Goal: Transaction & Acquisition: Obtain resource

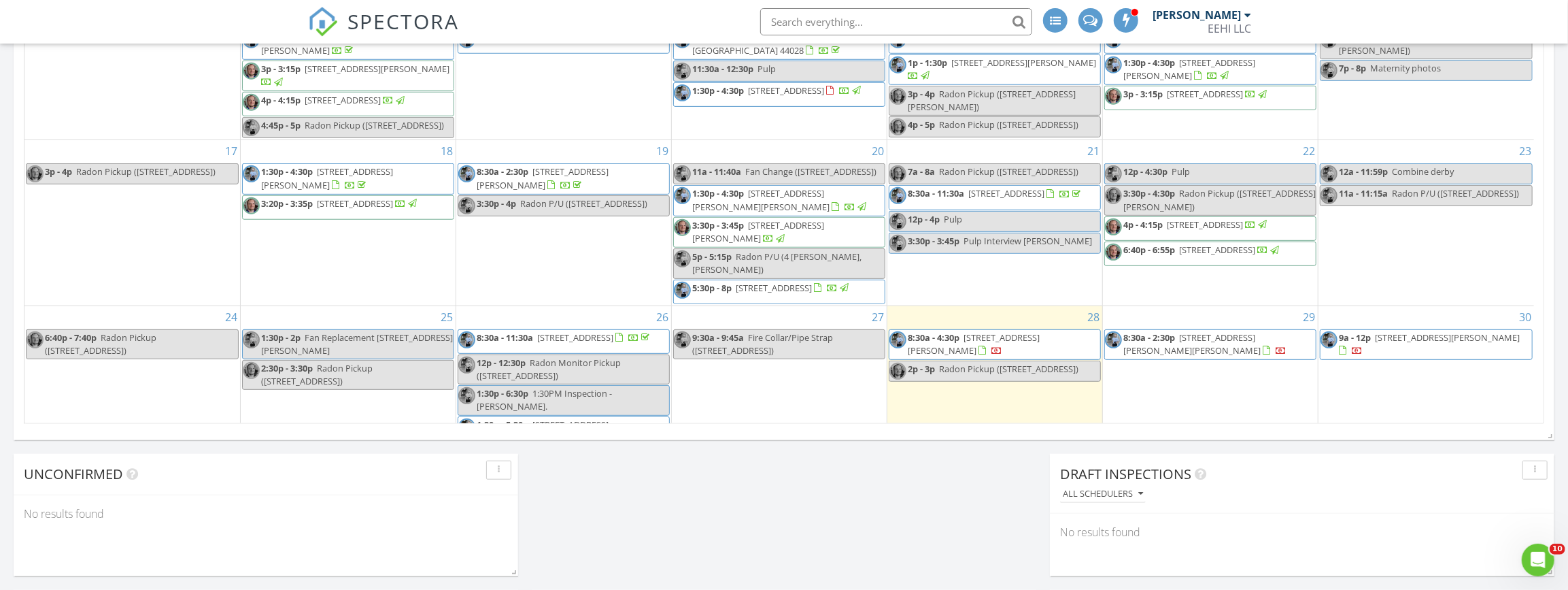
scroll to position [215, 0]
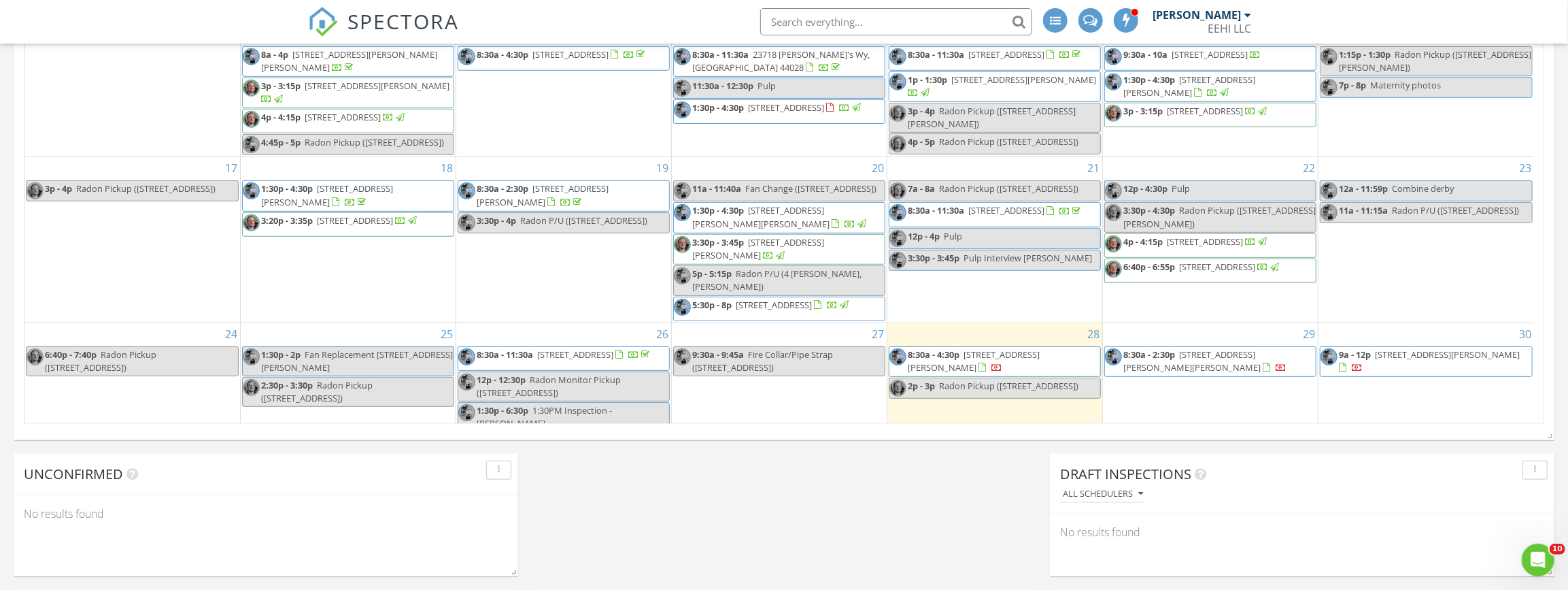
click at [816, 229] on span "[STREET_ADDRESS][PERSON_NAME][PERSON_NAME]" at bounding box center [761, 216] width 137 height 25
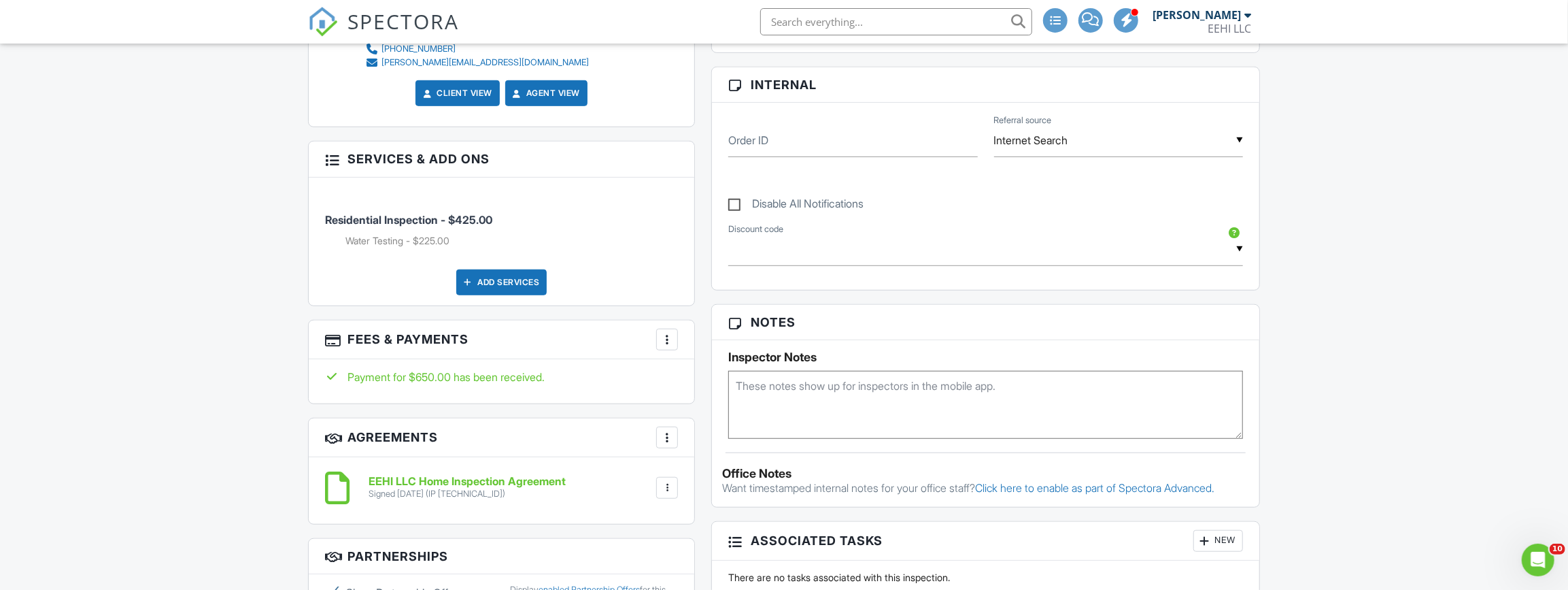
click at [672, 340] on div at bounding box center [667, 339] width 14 height 14
click at [707, 442] on li "View Invoice" at bounding box center [736, 448] width 142 height 34
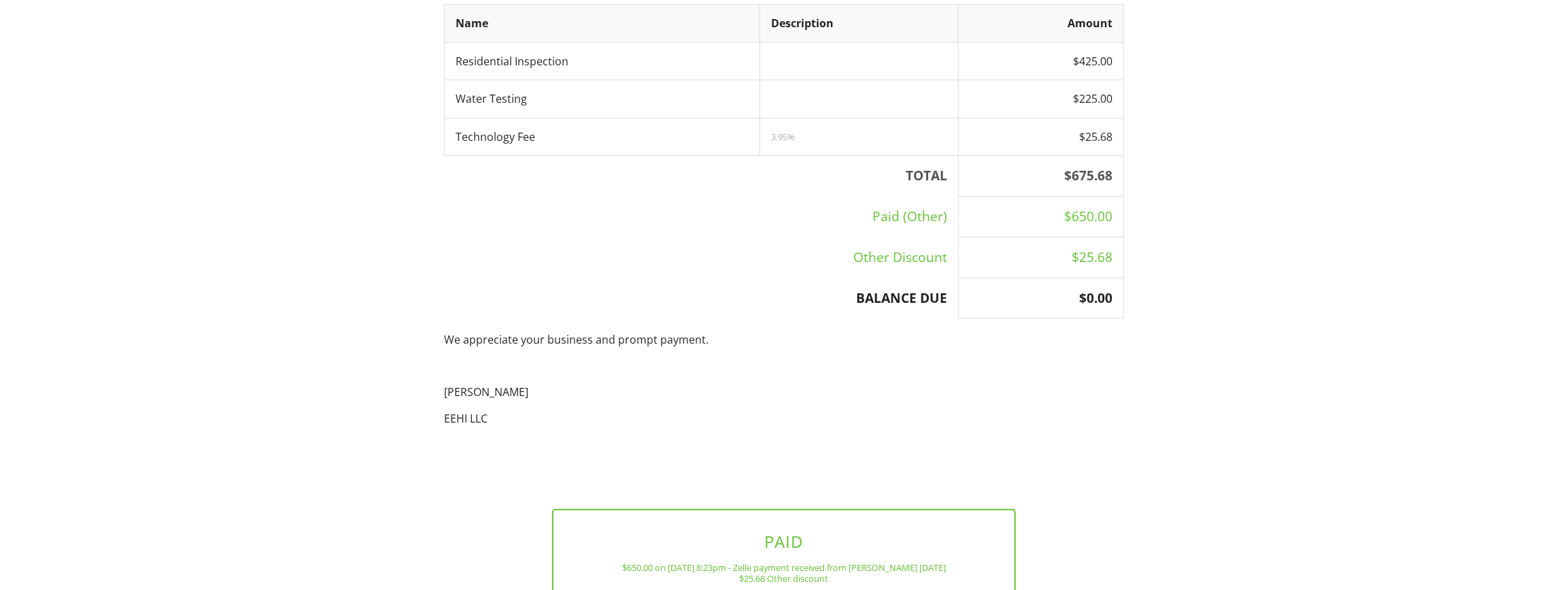
scroll to position [373, 0]
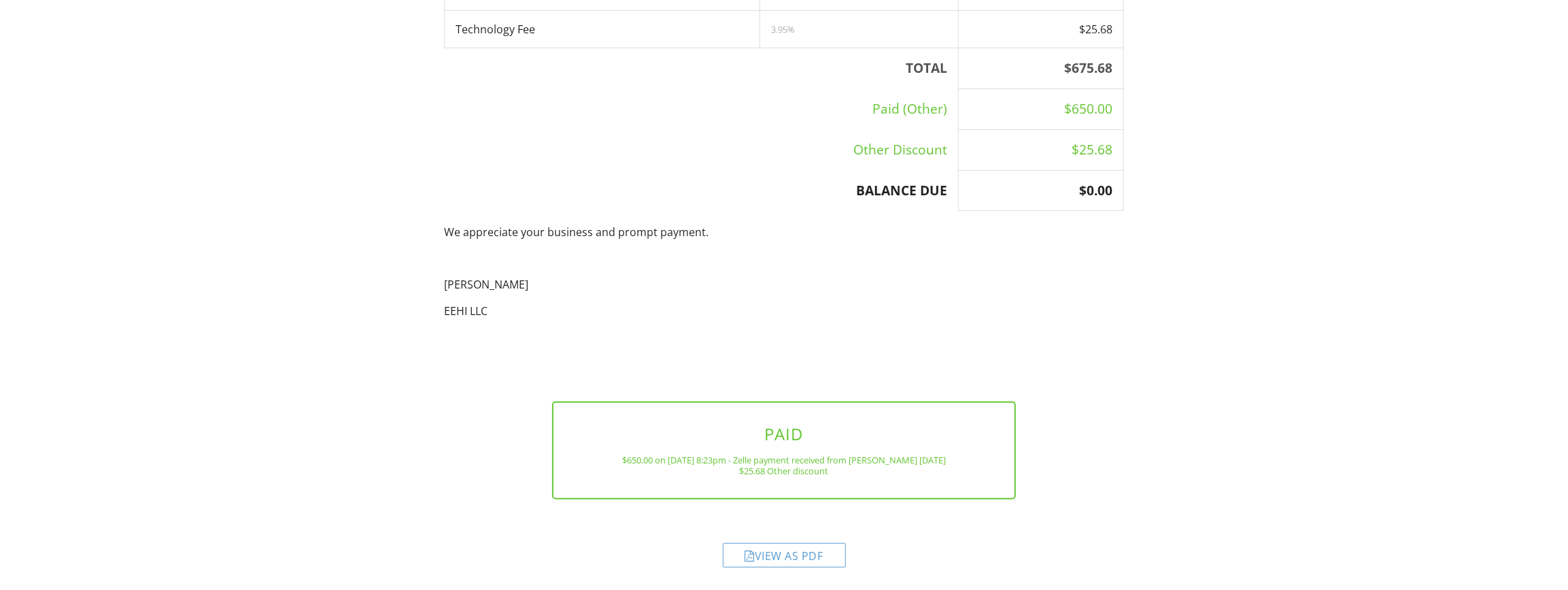
click at [793, 556] on div "View as PDF" at bounding box center [784, 555] width 123 height 24
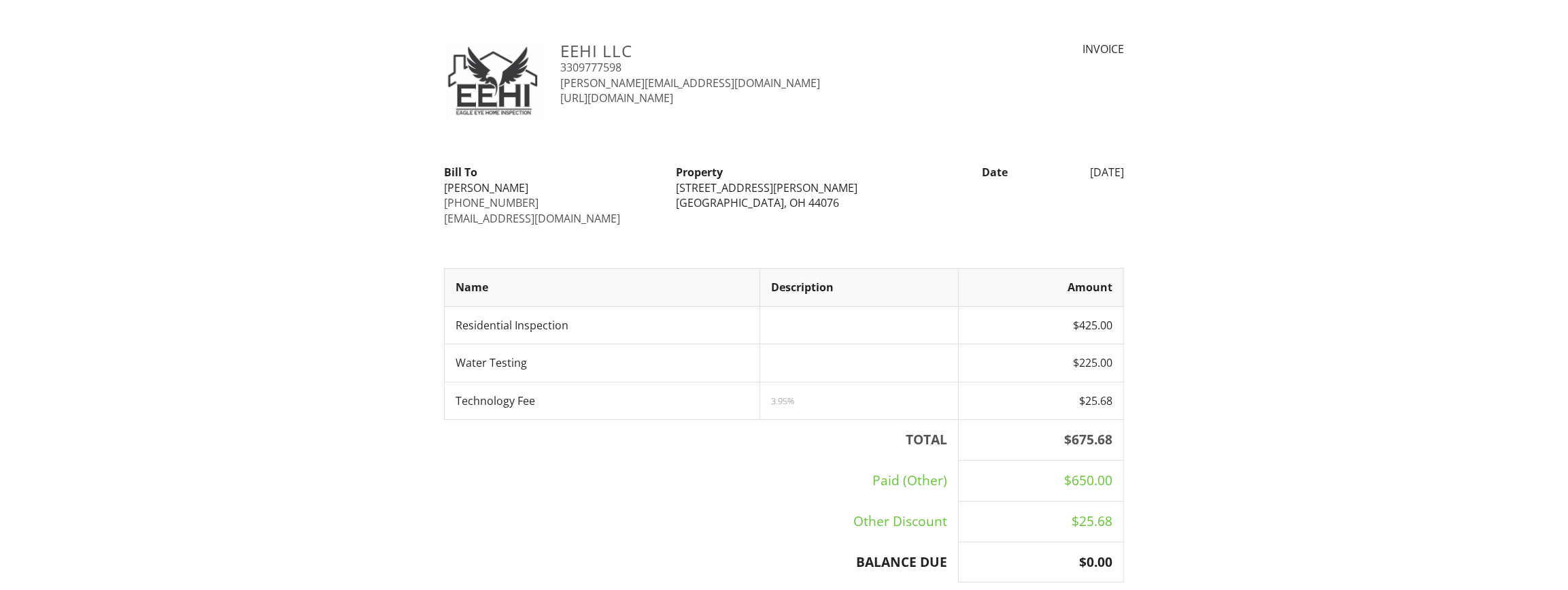
scroll to position [0, 0]
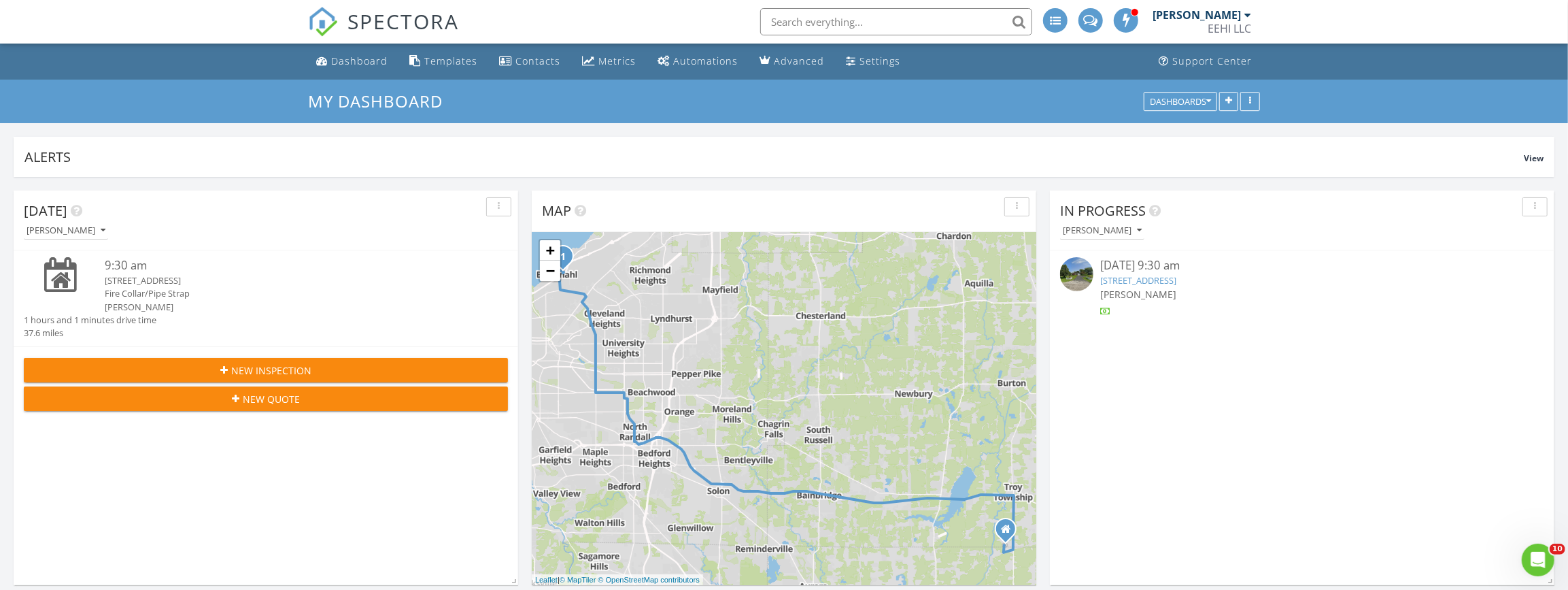
click at [361, 51] on link "Dashboard" at bounding box center [352, 61] width 83 height 25
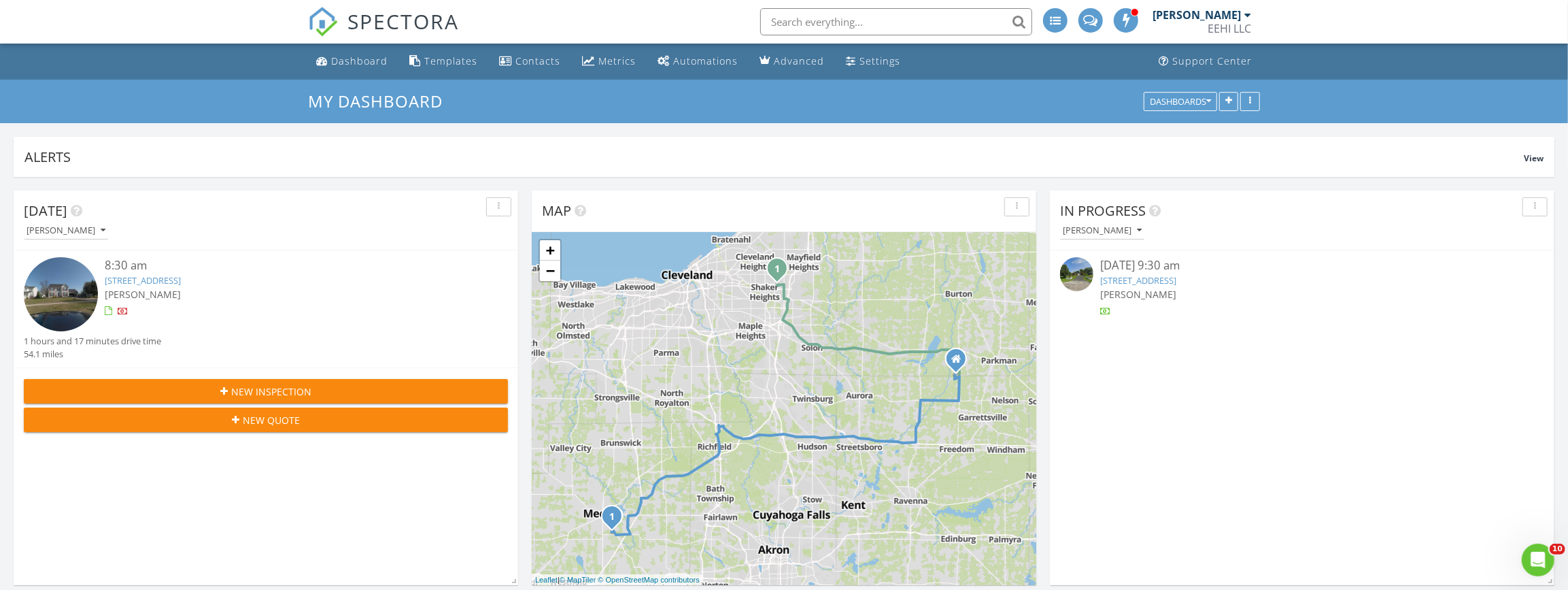
click at [164, 279] on link "5987 Triple Crown Dr, Medina, OH 44256" at bounding box center [143, 279] width 76 height 12
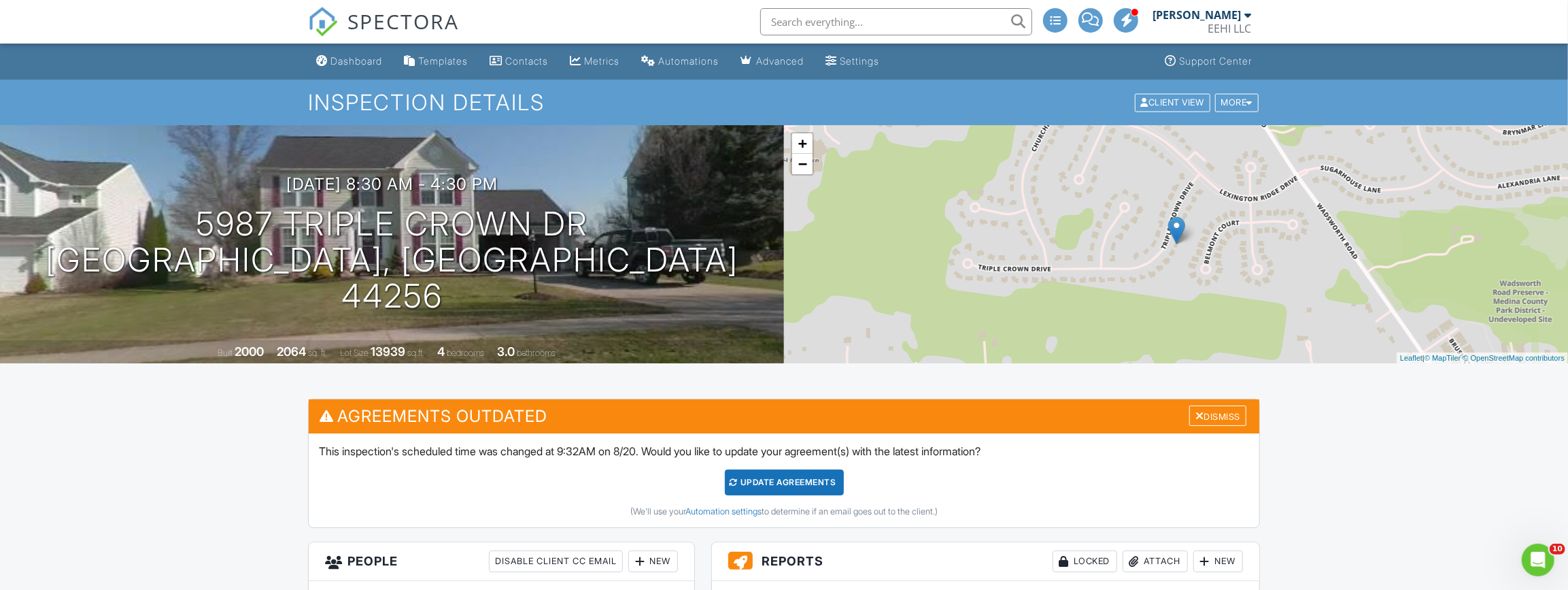
click at [360, 44] on div "SPECTORA" at bounding box center [383, 21] width 151 height 44
click at [353, 58] on div "Dashboard" at bounding box center [356, 60] width 52 height 11
